Goal: Navigation & Orientation: Find specific page/section

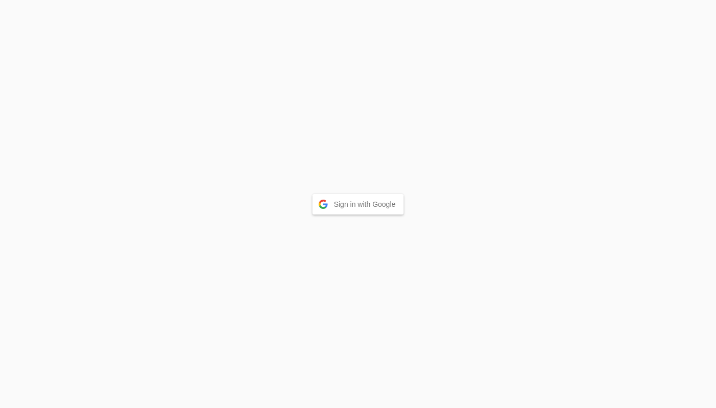
click at [368, 206] on button "Sign in with Google" at bounding box center [359, 204] width 92 height 20
